Goal: Information Seeking & Learning: Learn about a topic

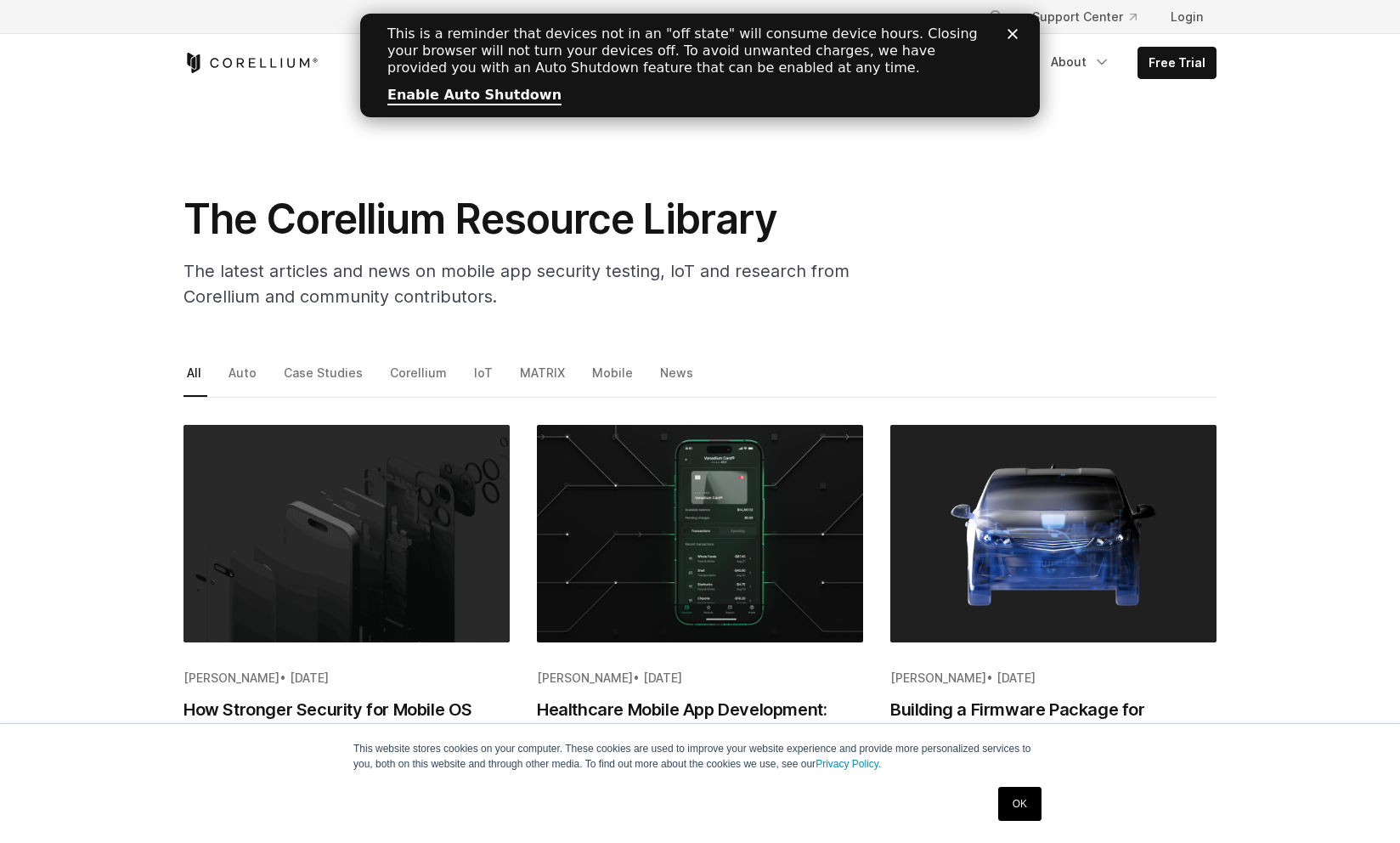
click at [144, 175] on section "The Corellium Resource Library The latest articles and news on mobile app secur…" at bounding box center [700, 207] width 1400 height 231
